Goal: Check status: Check status

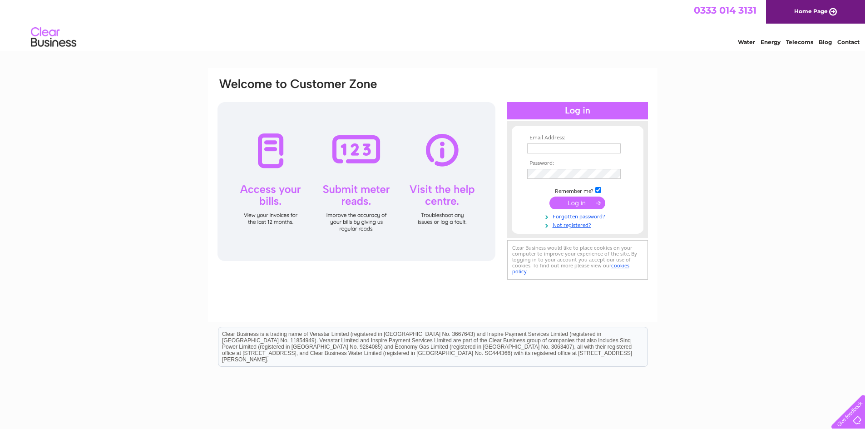
type input "[EMAIL_ADDRESS][DOMAIN_NAME]"
click at [585, 199] on input "submit" at bounding box center [578, 203] width 56 height 13
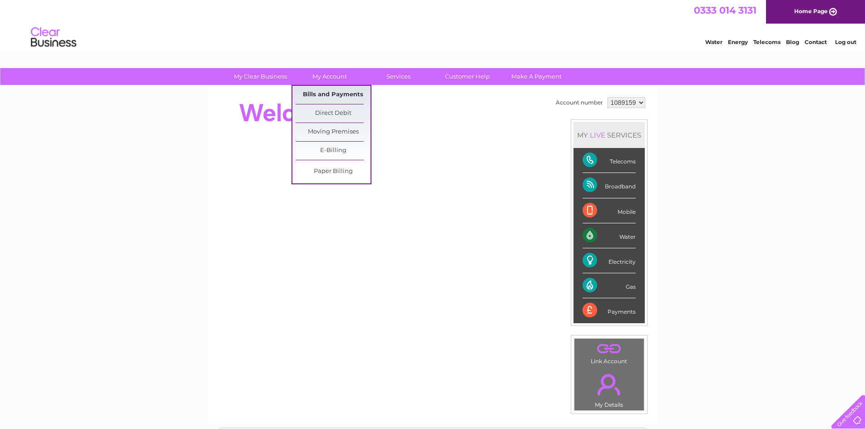
click at [323, 93] on link "Bills and Payments" at bounding box center [333, 95] width 75 height 18
